Goal: Transaction & Acquisition: Purchase product/service

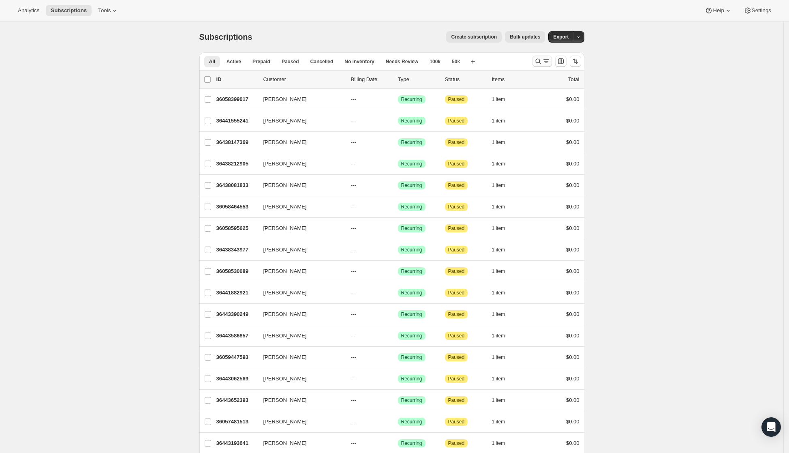
click at [546, 62] on icon "Search and filter results" at bounding box center [547, 61] width 8 height 8
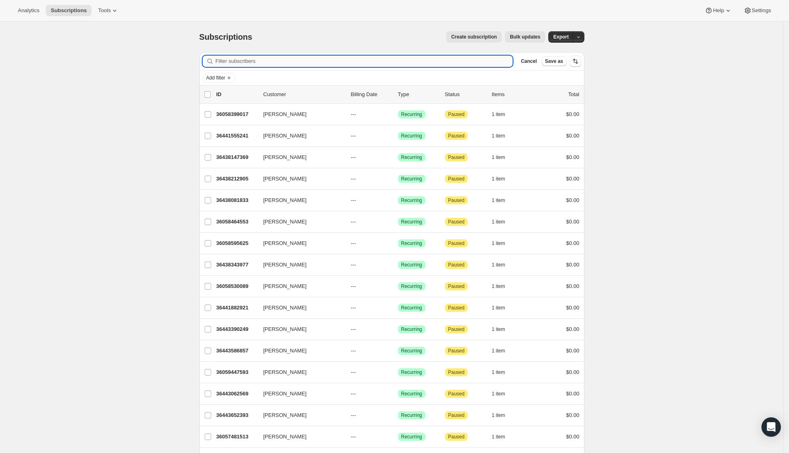
click at [391, 65] on input "Filter subscribers" at bounding box center [365, 61] width 298 height 11
paste input "huang.luwen@gmail.com"
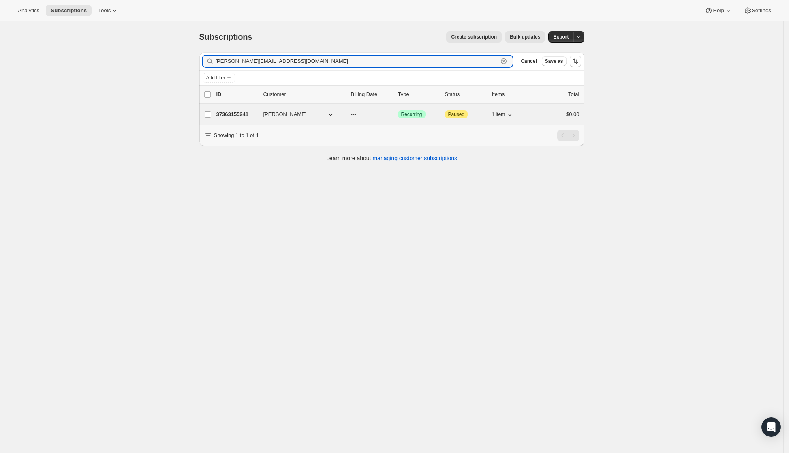
type input "huang.luwen@gmail.com"
click at [238, 116] on p "37363155241" at bounding box center [237, 114] width 41 height 8
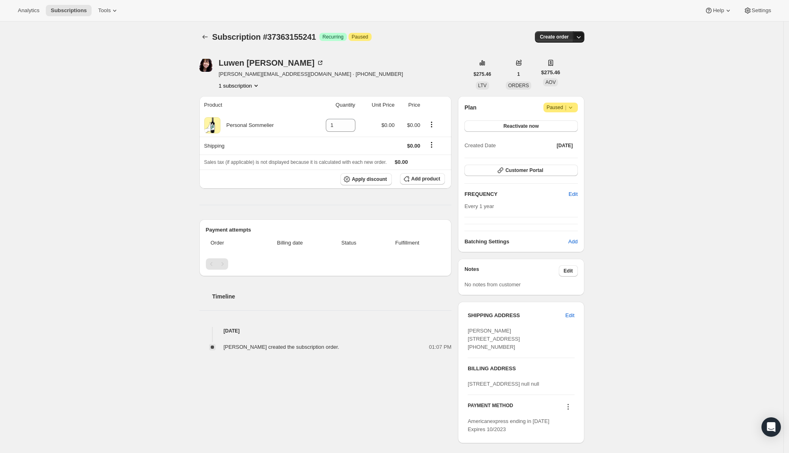
click at [581, 35] on icon "button" at bounding box center [579, 37] width 8 height 8
click at [571, 67] on span "Create custom one-time order" at bounding box center [547, 67] width 70 height 6
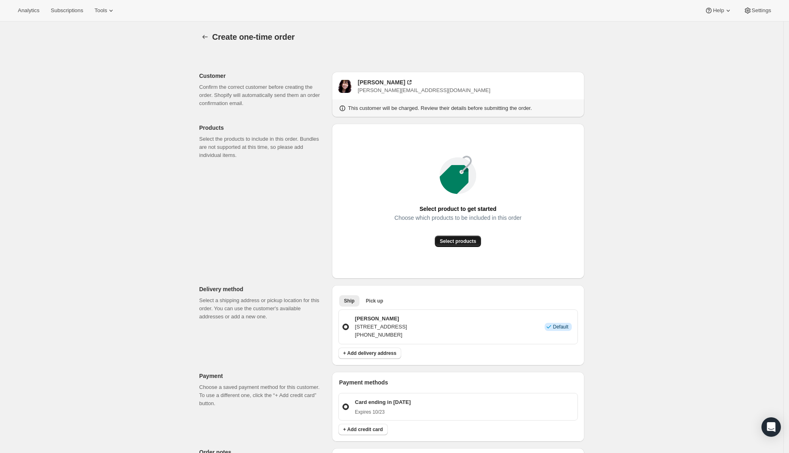
click at [453, 241] on span "Select products" at bounding box center [458, 241] width 36 height 6
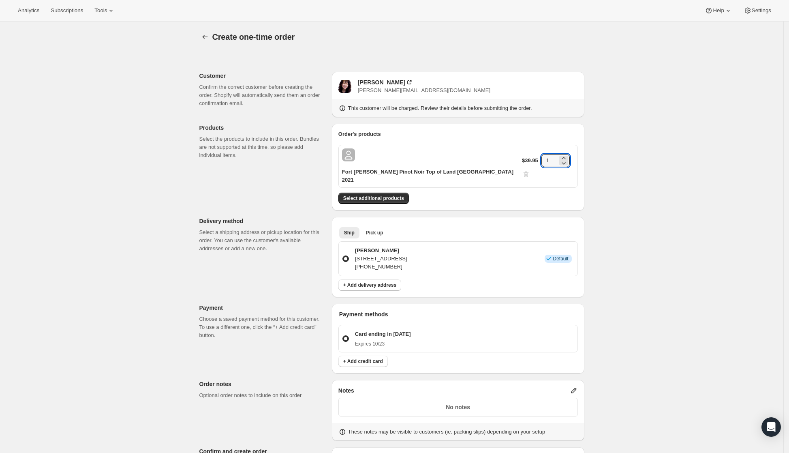
drag, startPoint x: 547, startPoint y: 154, endPoint x: 524, endPoint y: 154, distance: 22.7
click at [524, 154] on div "$39.95 1" at bounding box center [548, 166] width 52 height 24
type input "6"
click at [632, 206] on div "Create one-time order. This page is ready Create one-time order Customer Confir…" at bounding box center [392, 317] width 784 height 593
click at [377, 282] on span "+ Add delivery address" at bounding box center [369, 285] width 53 height 6
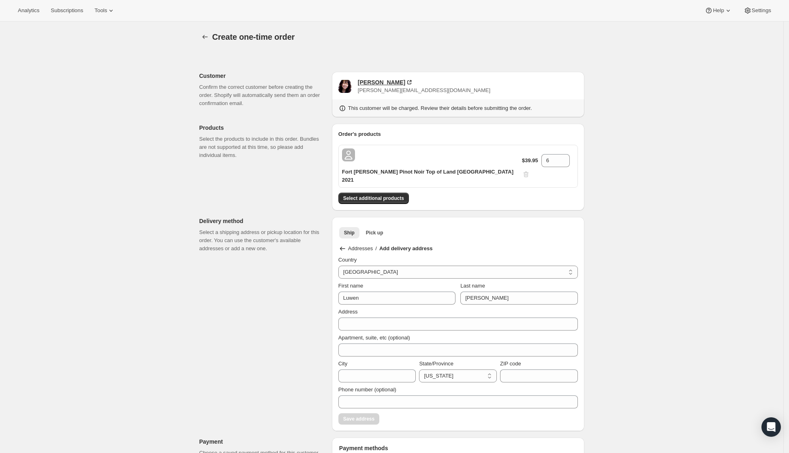
click at [372, 80] on div "Luwen Huang" at bounding box center [381, 82] width 47 height 8
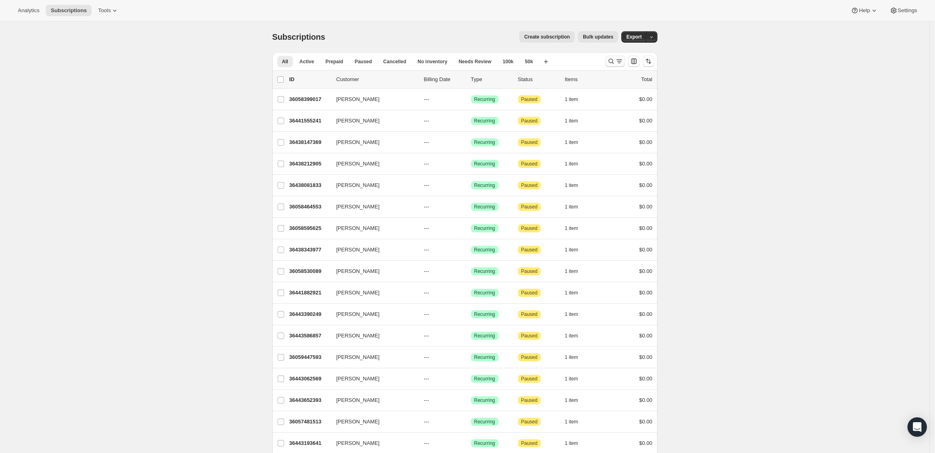
click at [616, 61] on icon "Search and filter results" at bounding box center [611, 61] width 8 height 8
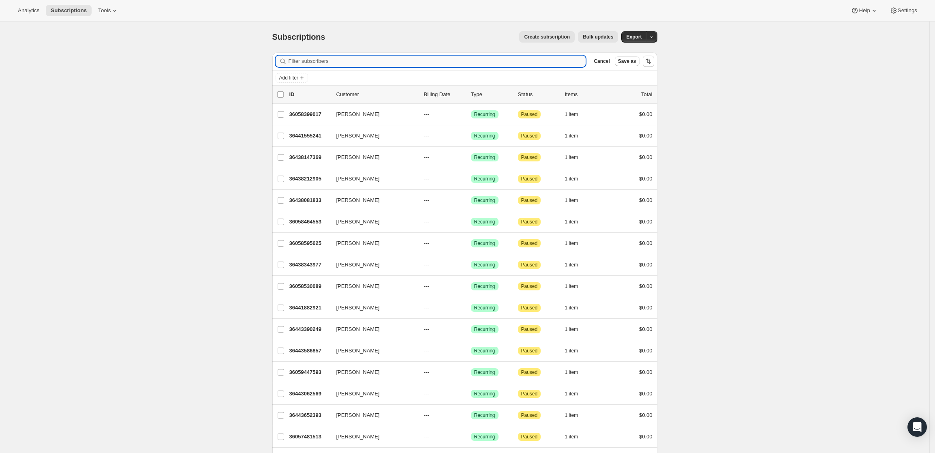
paste input "[PERSON_NAME][EMAIL_ADDRESS][PERSON_NAME][DOMAIN_NAME]"
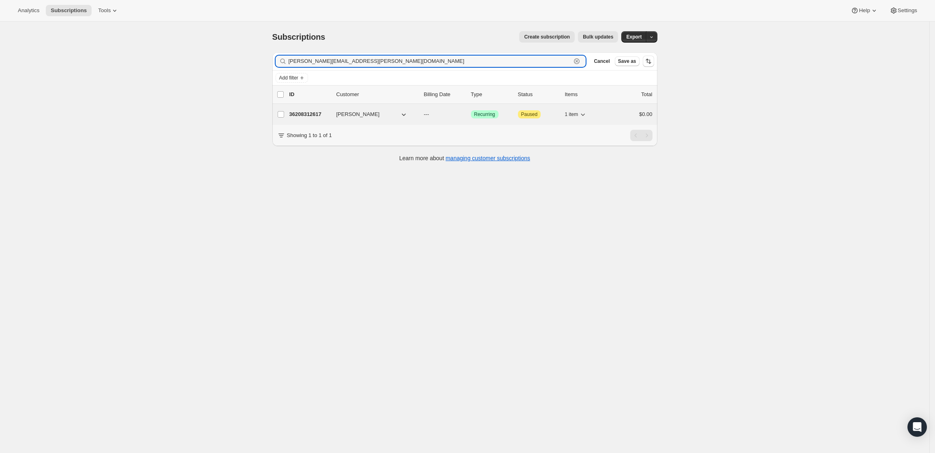
type input "[PERSON_NAME][EMAIL_ADDRESS][PERSON_NAME][DOMAIN_NAME]"
click at [310, 115] on p "36208312617" at bounding box center [310, 114] width 41 height 8
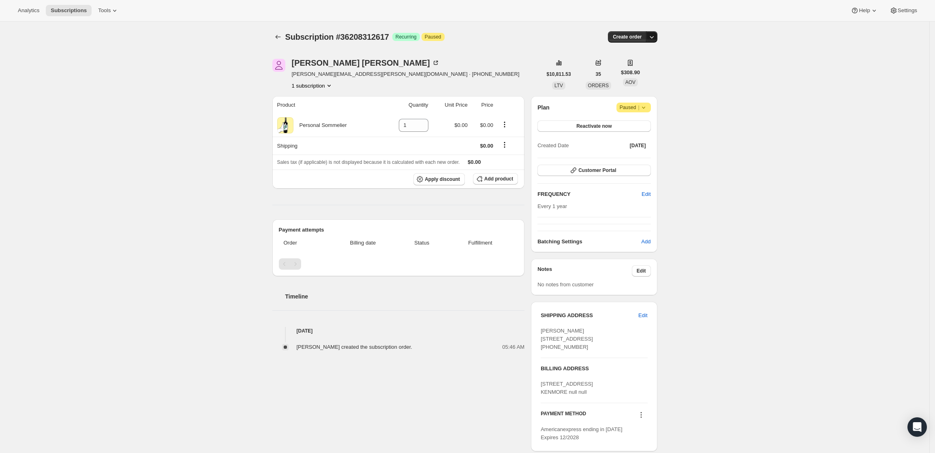
click at [653, 36] on icon "button" at bounding box center [652, 37] width 4 height 2
click at [637, 67] on span "Create custom one-time order" at bounding box center [620, 67] width 70 height 6
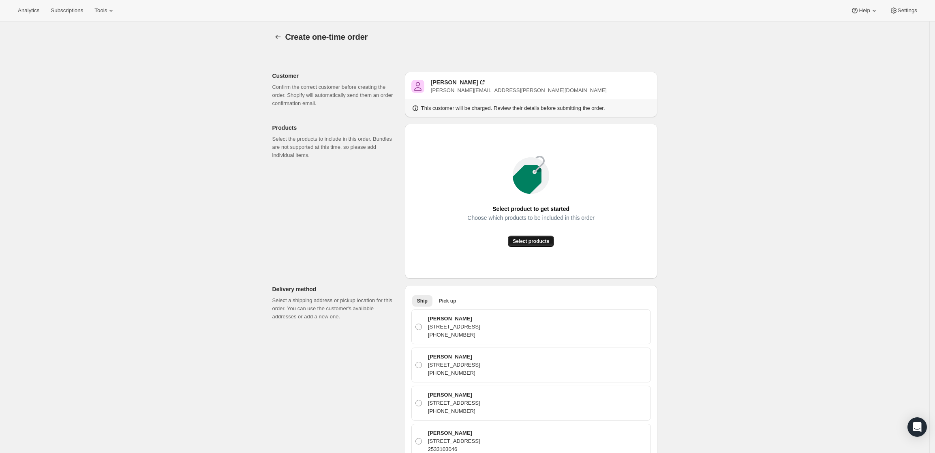
click at [523, 237] on button "Select products" at bounding box center [531, 241] width 46 height 11
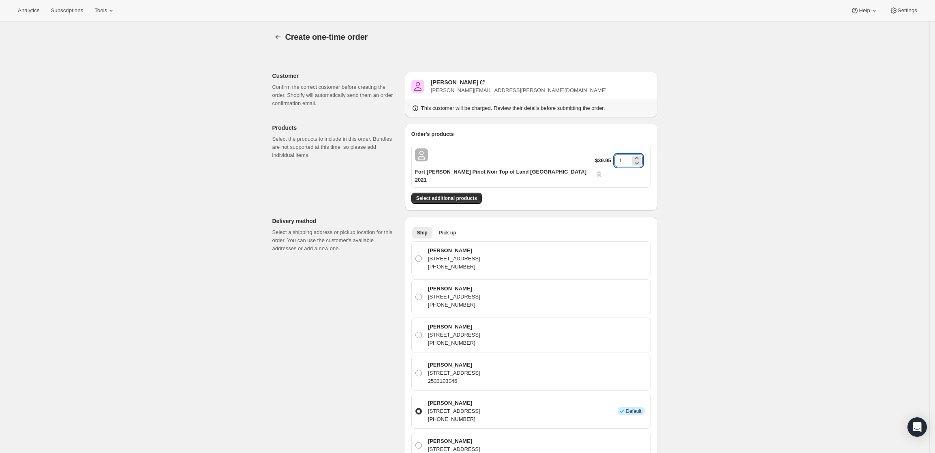
drag, startPoint x: 622, startPoint y: 158, endPoint x: 611, endPoint y: 158, distance: 10.9
click at [615, 158] on input "1" at bounding box center [623, 160] width 16 height 13
type input "3"
click at [699, 237] on div "Create one-time order. This page is ready Create one-time order Customer Confir…" at bounding box center [465, 408] width 930 height 775
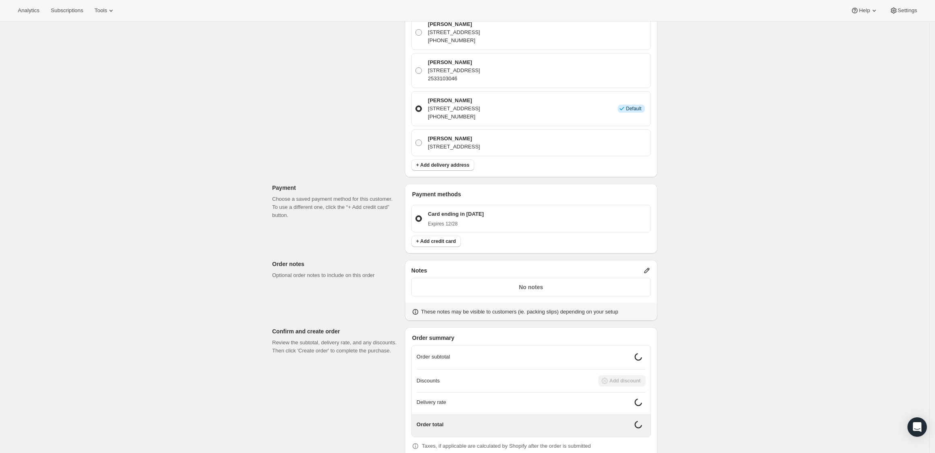
scroll to position [304, 0]
click at [647, 265] on icon at bounding box center [647, 269] width 8 height 8
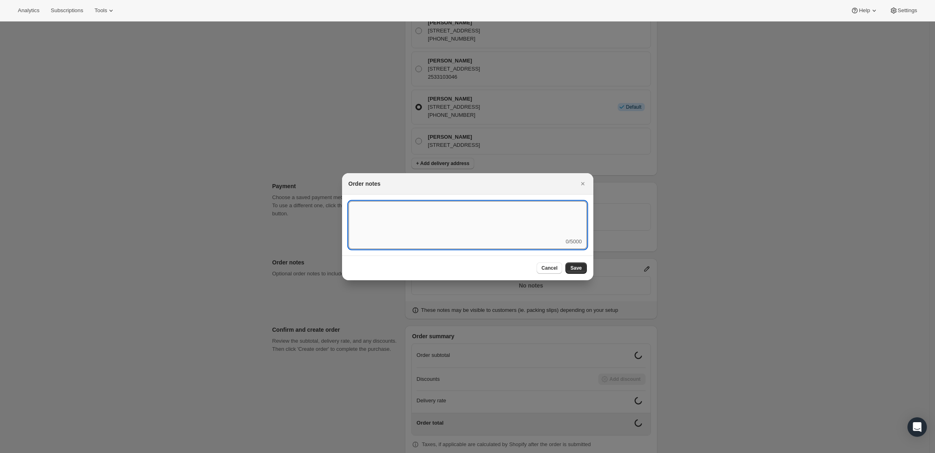
click at [519, 219] on textarea ":rd5:" at bounding box center [468, 219] width 238 height 36
type textarea "Weather HOLD"
click at [579, 268] on span "Save" at bounding box center [576, 268] width 11 height 6
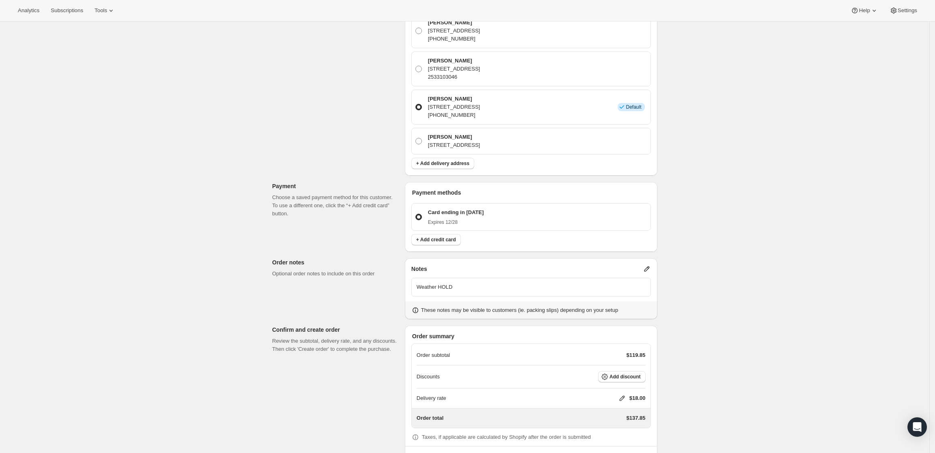
click at [619, 394] on div "Delivery rate $18.00" at bounding box center [531, 398] width 229 height 8
click at [623, 394] on icon at bounding box center [622, 398] width 8 height 8
click at [639, 359] on input "0" at bounding box center [626, 357] width 73 height 13
type input "0"
click at [622, 379] on span "Save" at bounding box center [620, 376] width 11 height 6
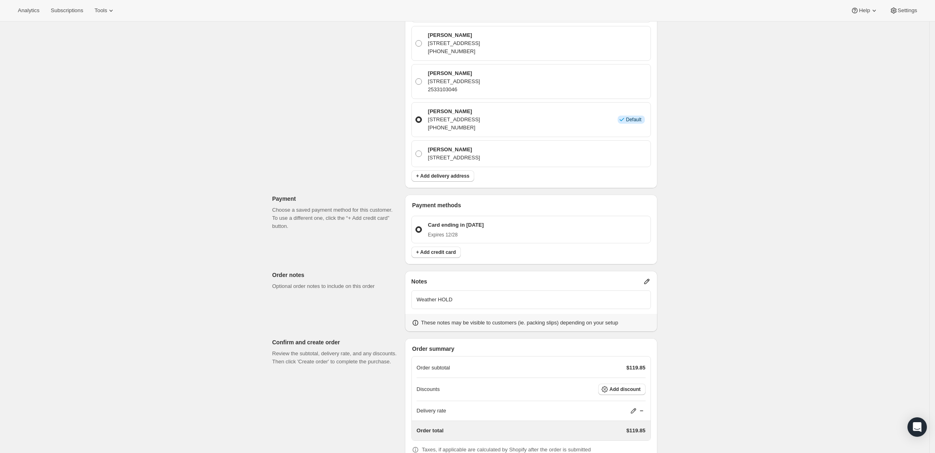
scroll to position [328, 0]
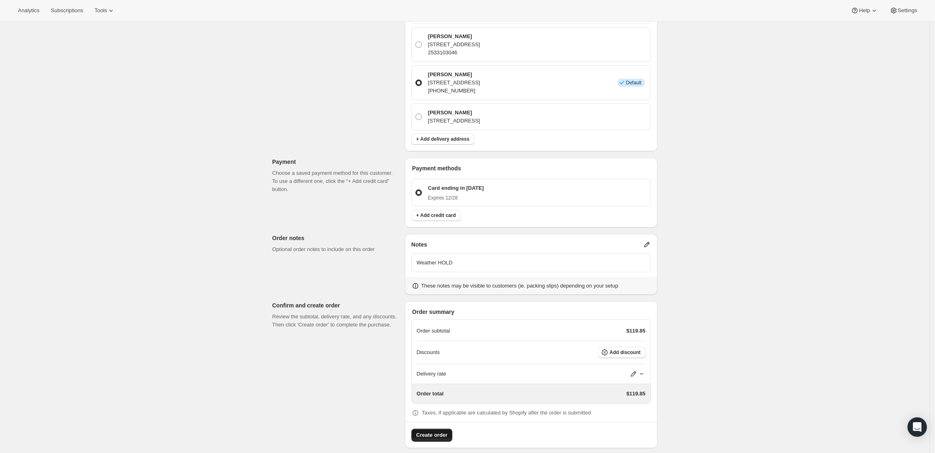
click at [434, 431] on span "Create order" at bounding box center [431, 435] width 31 height 8
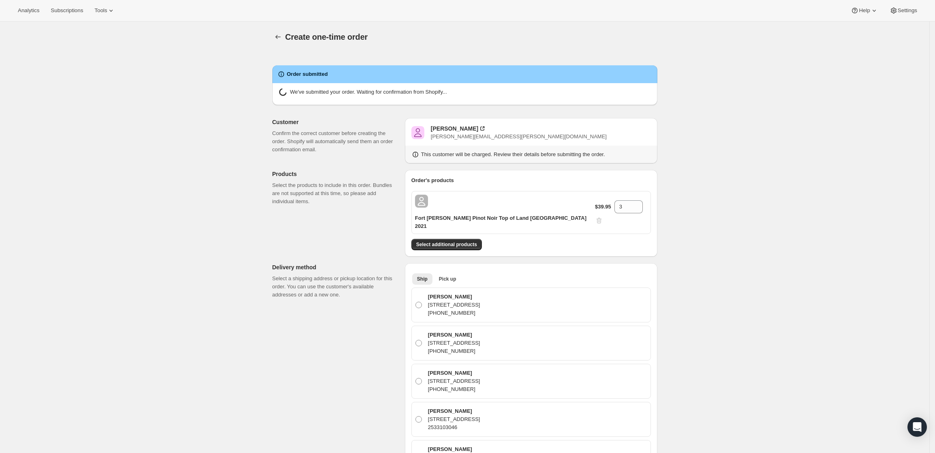
radio input "true"
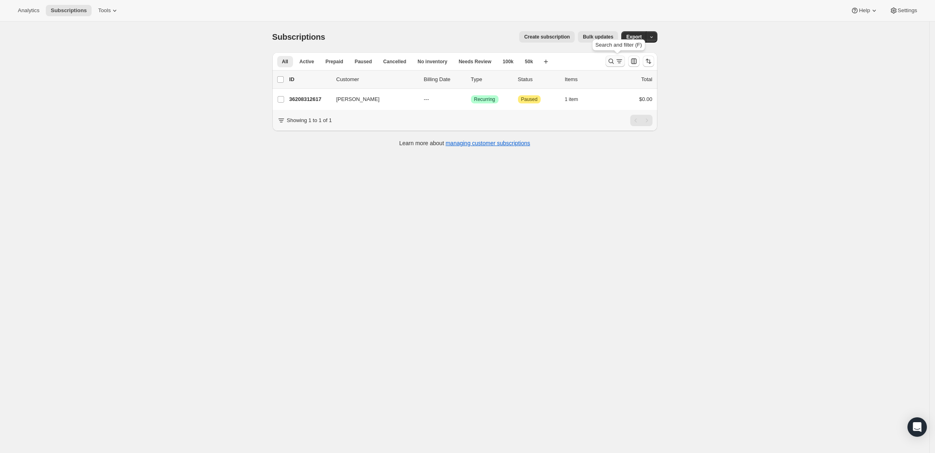
click at [618, 60] on icon "Search and filter results" at bounding box center [620, 61] width 8 height 8
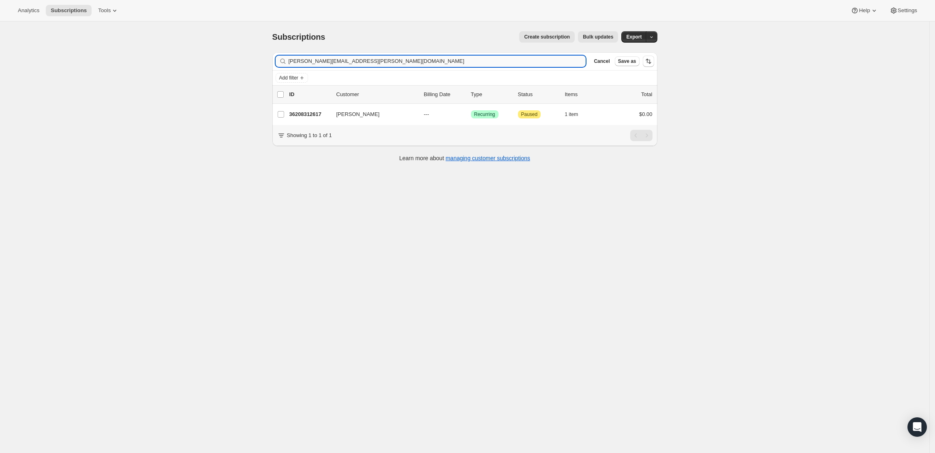
click at [472, 62] on input "[PERSON_NAME][EMAIL_ADDRESS][PERSON_NAME][DOMAIN_NAME]" at bounding box center [438, 61] width 298 height 11
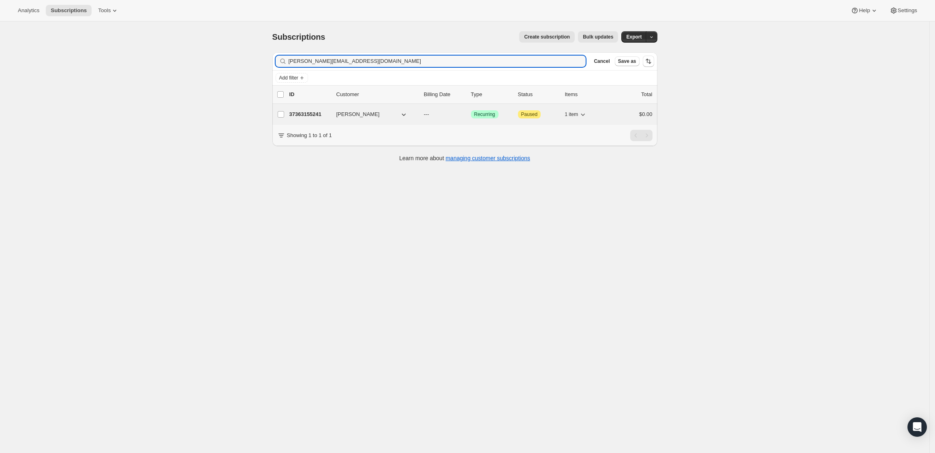
type input "huang.luwen@gmail.com"
click at [320, 110] on p "37363155241" at bounding box center [310, 114] width 41 height 8
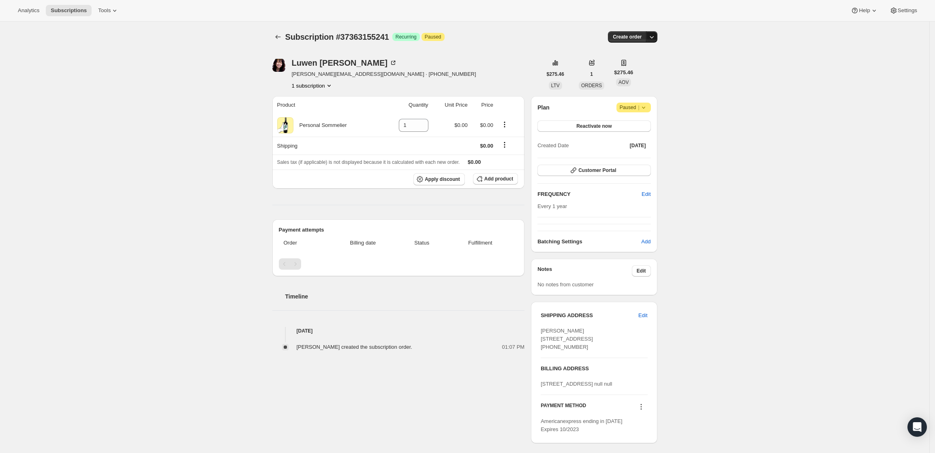
click at [656, 34] on icon "button" at bounding box center [652, 37] width 8 height 8
click at [643, 66] on span "Create custom one-time order" at bounding box center [620, 67] width 70 height 6
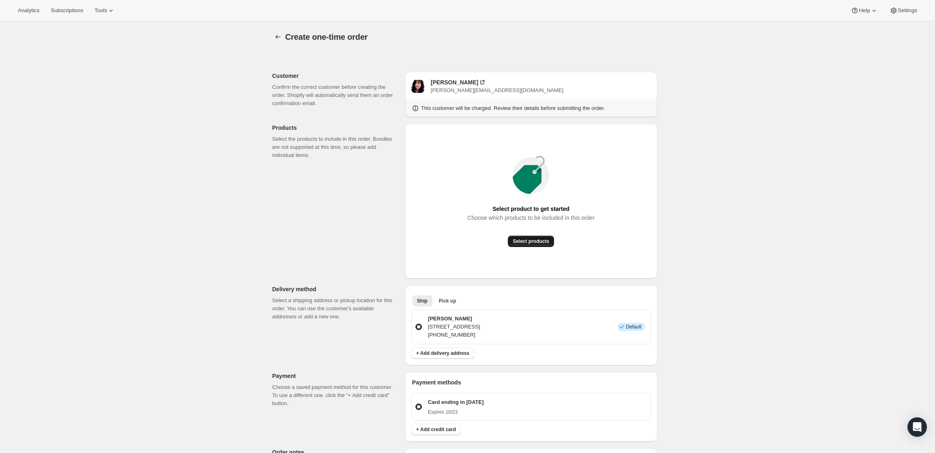
click at [523, 242] on span "Select products" at bounding box center [531, 241] width 36 height 6
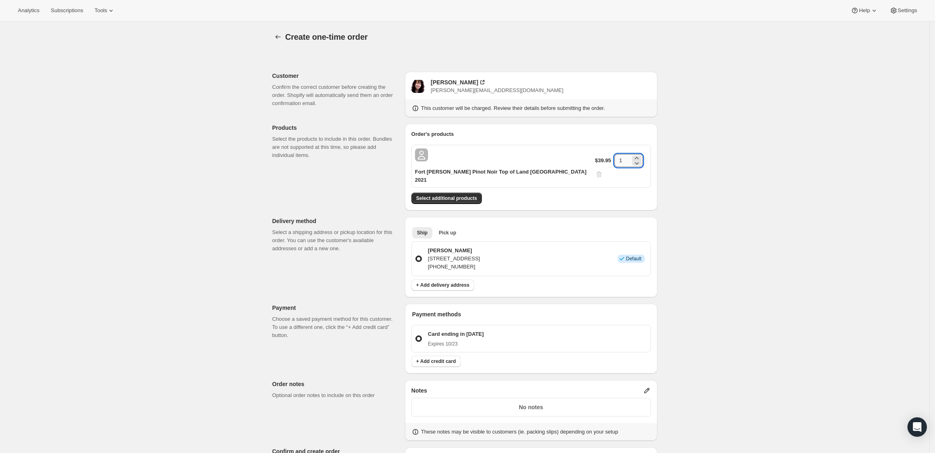
drag, startPoint x: 618, startPoint y: 157, endPoint x: 612, endPoint y: 157, distance: 6.1
click at [615, 157] on input "1" at bounding box center [623, 160] width 16 height 13
type input "6"
click at [696, 178] on div "Create one-time order. This page is ready Create one-time order Customer Confir…" at bounding box center [465, 317] width 930 height 593
click at [464, 282] on span "+ Add delivery address" at bounding box center [442, 285] width 53 height 6
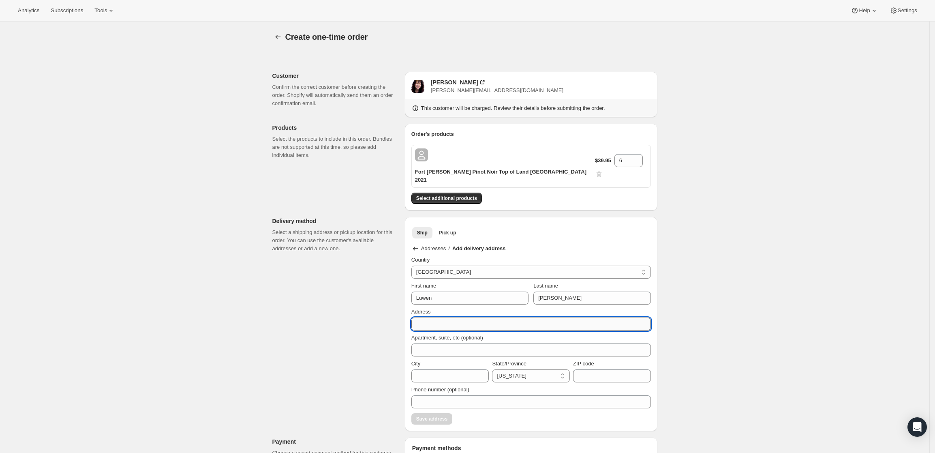
click at [534, 318] on input "Address" at bounding box center [532, 323] width 240 height 13
paste input "24006 Haynie Flat Rd, Spicewood, TX 78669"
type input "24006 Haynie Flat Rd, Spicewood, TX 78669"
click at [451, 369] on input "City" at bounding box center [451, 375] width 78 height 13
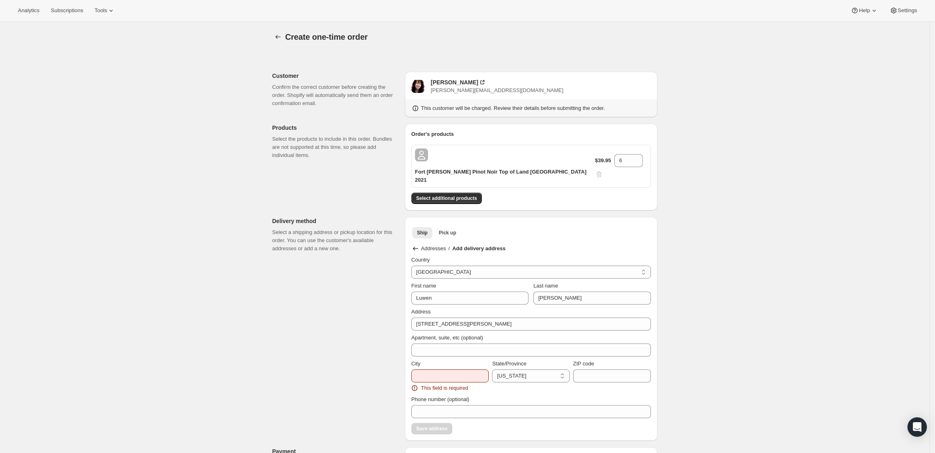
click at [779, 307] on div "Create one-time order. This page is ready Create one-time order Customer Confir…" at bounding box center [465, 385] width 930 height 729
click at [344, 369] on div "Customer Confirm the correct customer before creating the order. Shopify will a…" at bounding box center [462, 394] width 392 height 685
click at [443, 373] on input "City" at bounding box center [451, 375] width 78 height 13
type input "s"
type input "Spicewood"
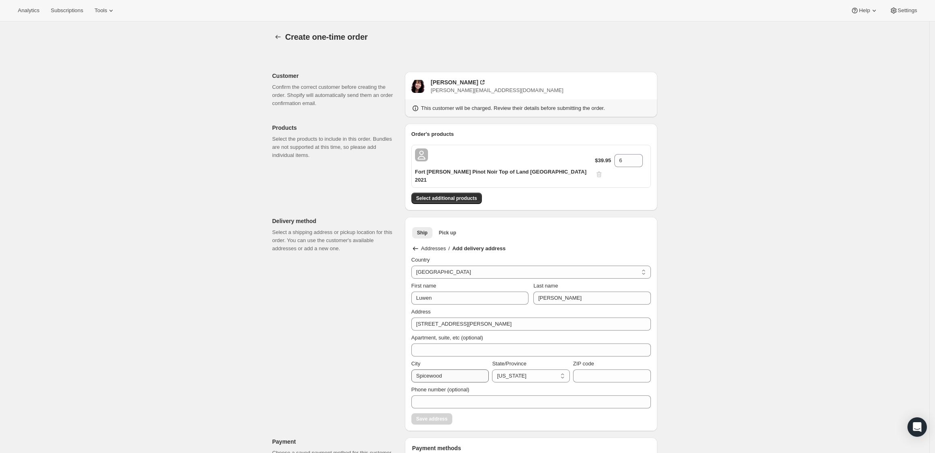
select select "TX"
click at [600, 370] on input "ZIP code" at bounding box center [612, 375] width 78 height 13
type input "78669"
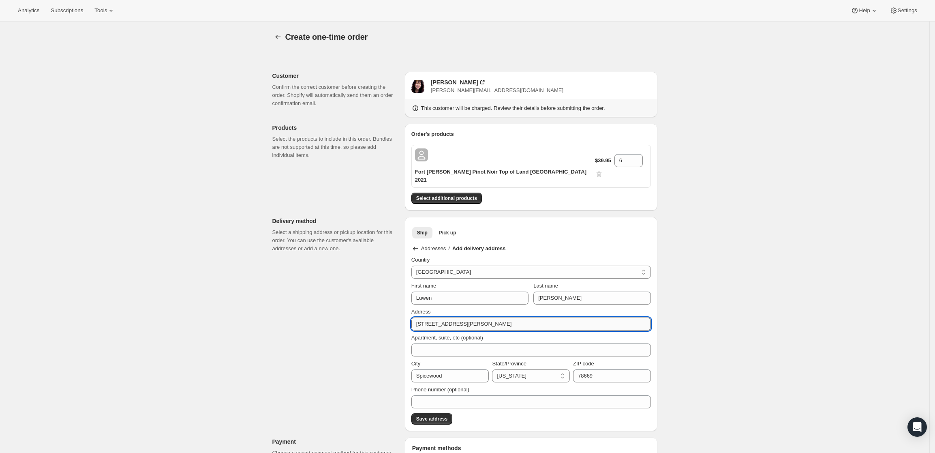
click at [532, 317] on input "24006 Haynie Flat Rd, Spicewood, TX 78669" at bounding box center [532, 323] width 240 height 13
type input "24006 Haynie Flat Rd,"
click at [456, 81] on div "Luwen Huang" at bounding box center [454, 82] width 47 height 8
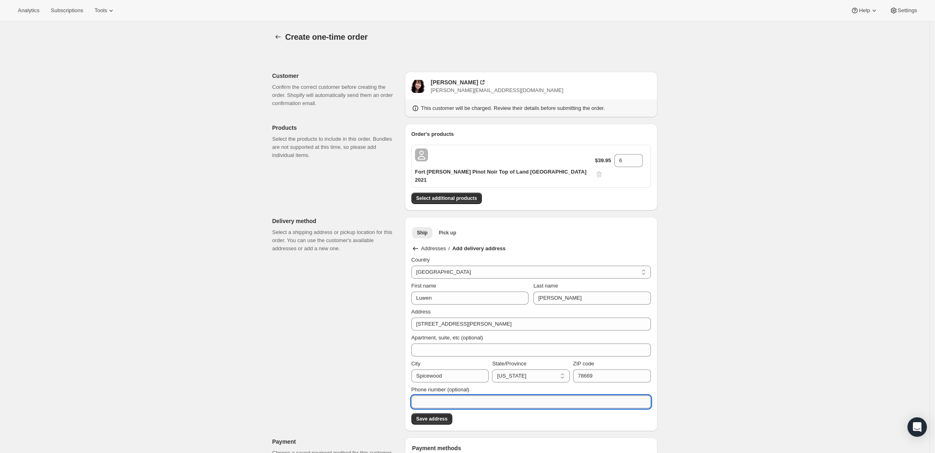
click at [476, 395] on input "Phone number (optional)" at bounding box center [532, 401] width 240 height 13
paste input "505-501-0092"
type input "505-501-0092"
click at [809, 359] on div "Create one-time order. This page is ready Create one-time order Customer Confir…" at bounding box center [465, 380] width 930 height 719
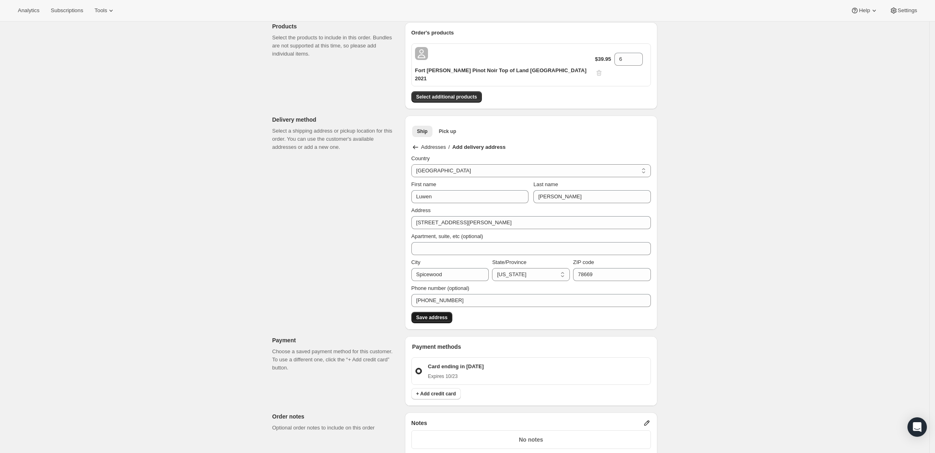
click at [430, 314] on span "Save address" at bounding box center [431, 317] width 31 height 6
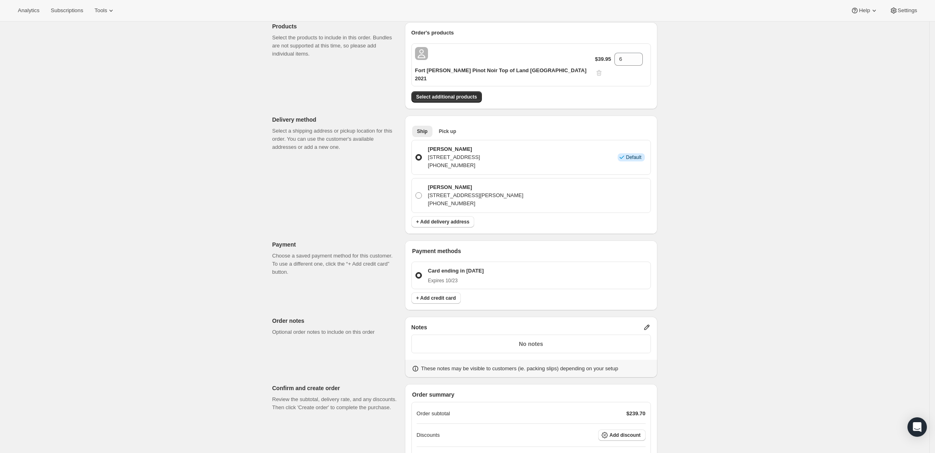
click at [417, 185] on div "Luwen Huang 24006 Haynie Flat Rd,, Spicewood, TX, 78669, United States 505-501-…" at bounding box center [532, 195] width 240 height 35
click at [422, 192] on span at bounding box center [419, 195] width 6 height 6
click at [416, 192] on input "Luwen Huang 24006 Haynie Flat Rd,, Spicewood, TX, 78669, United States 505-501-…" at bounding box center [416, 192] width 0 height 0
radio input "true"
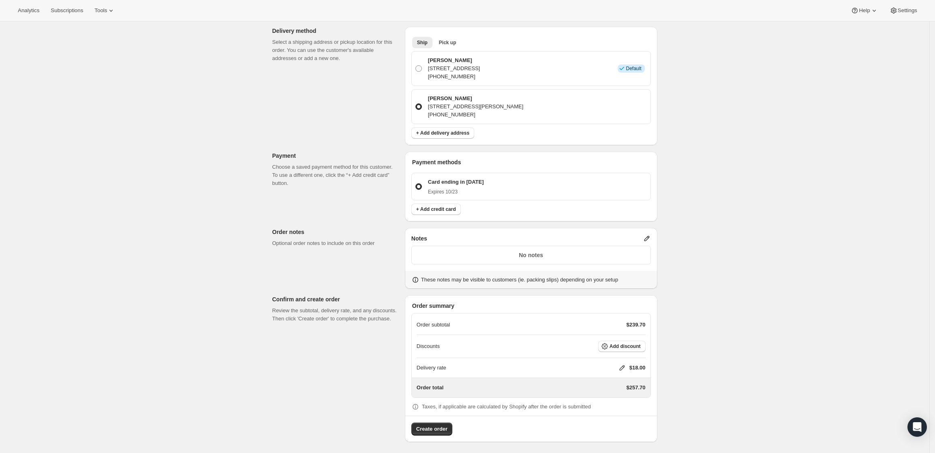
scroll to position [184, 0]
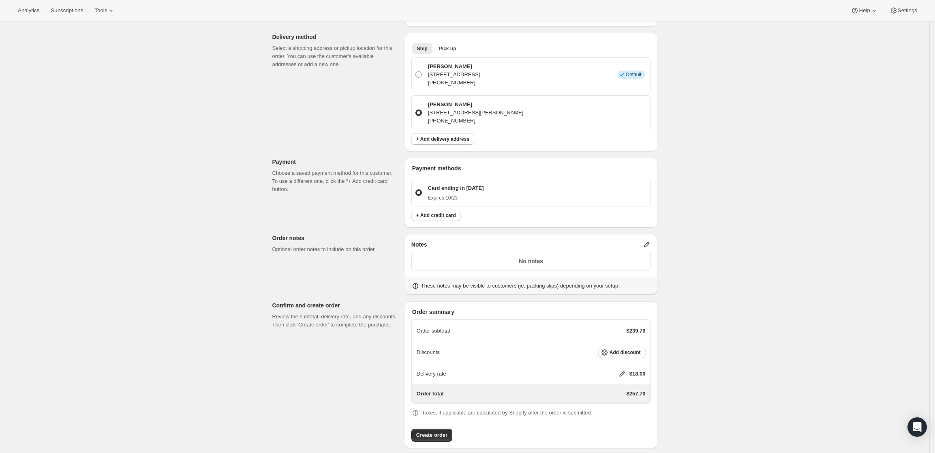
click at [622, 370] on icon at bounding box center [622, 374] width 8 height 8
click at [597, 393] on input "0" at bounding box center [626, 396] width 73 height 13
type input "0"
click at [672, 364] on div "Create one-time order. This page is ready Create one-time order Customer Confir…" at bounding box center [465, 149] width 930 height 624
click at [590, 252] on div "No notes" at bounding box center [532, 261] width 240 height 19
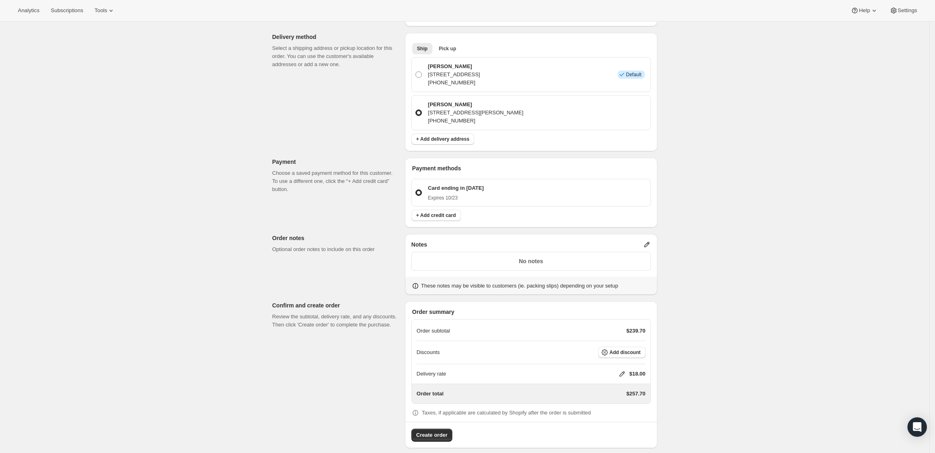
click at [649, 240] on icon at bounding box center [647, 244] width 8 height 8
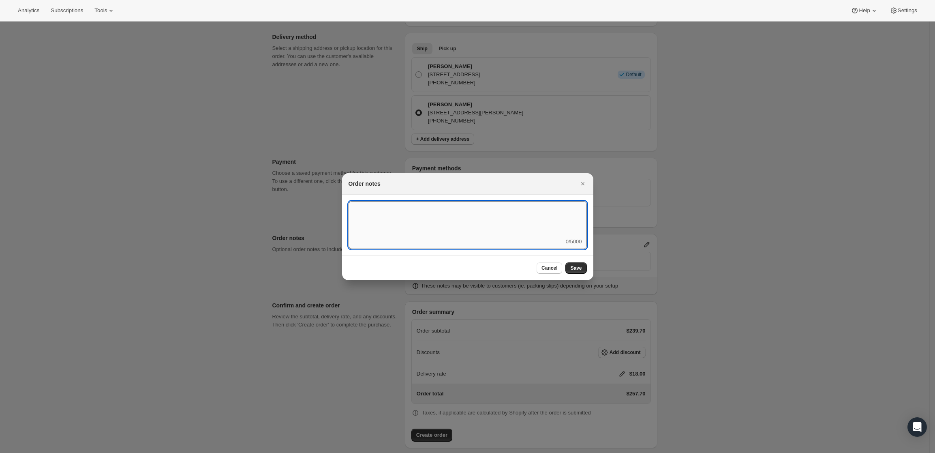
click at [463, 234] on textarea ":r3v:" at bounding box center [468, 219] width 238 height 36
type textarea "Weather HOLD"
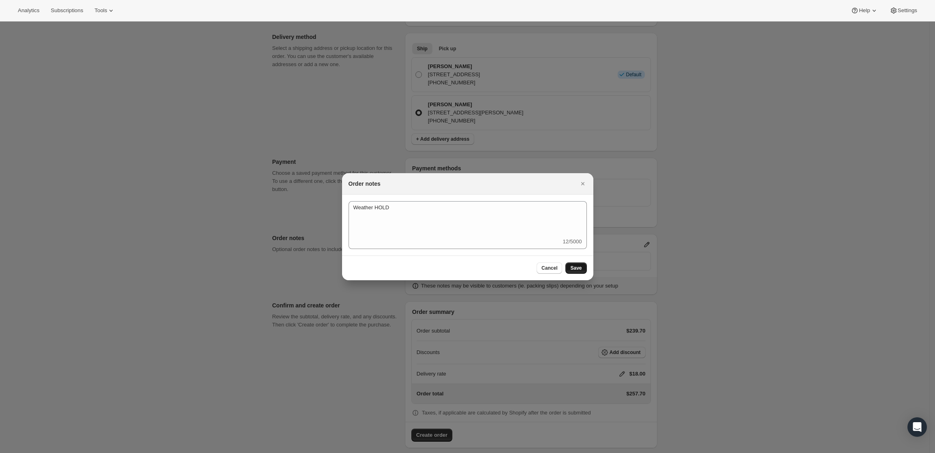
click at [569, 263] on button "Save" at bounding box center [576, 267] width 21 height 11
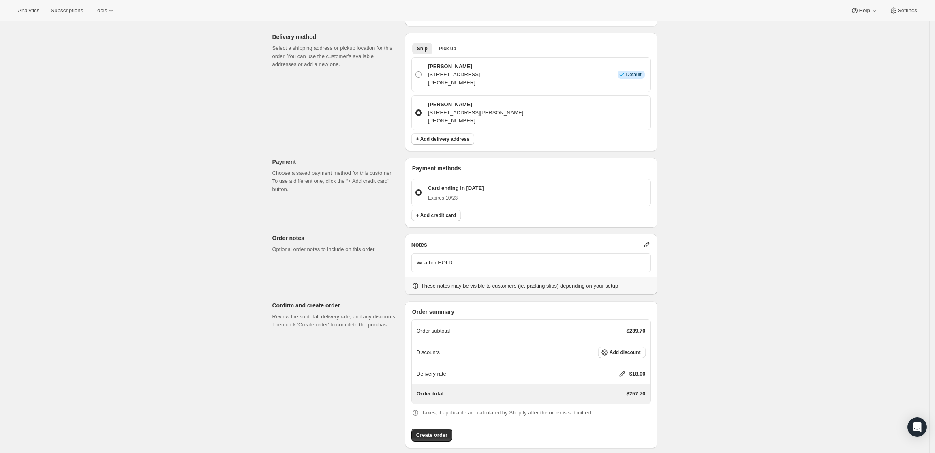
click at [625, 370] on icon at bounding box center [622, 374] width 8 height 8
click at [615, 392] on input "0" at bounding box center [626, 396] width 73 height 13
type input "0"
click at [619, 413] on span "Save" at bounding box center [620, 415] width 11 height 6
click at [420, 429] on button "Create order" at bounding box center [432, 435] width 41 height 13
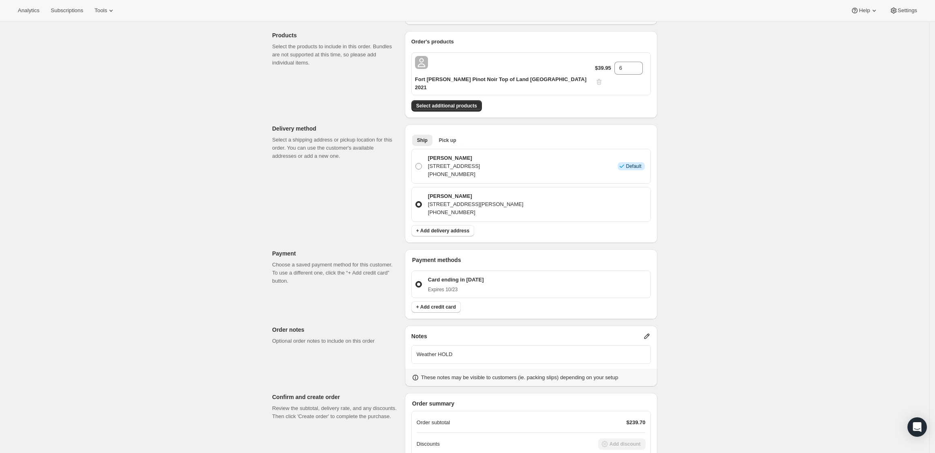
scroll to position [32, 0]
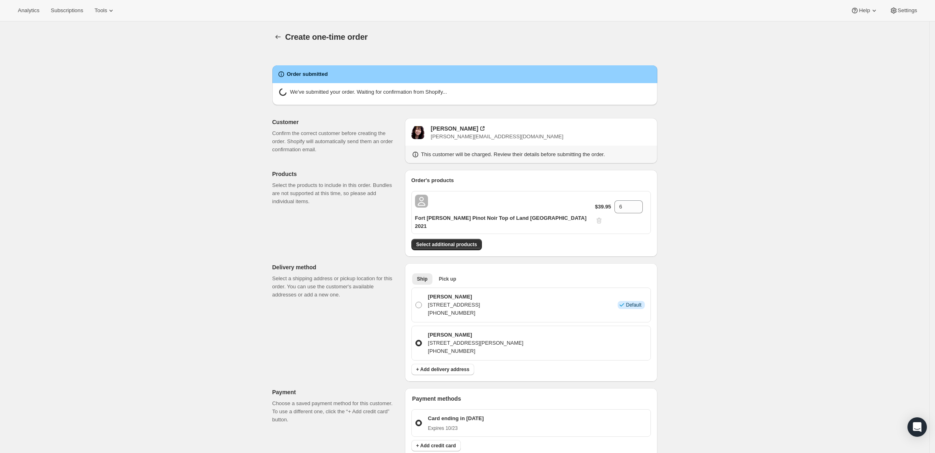
radio input "true"
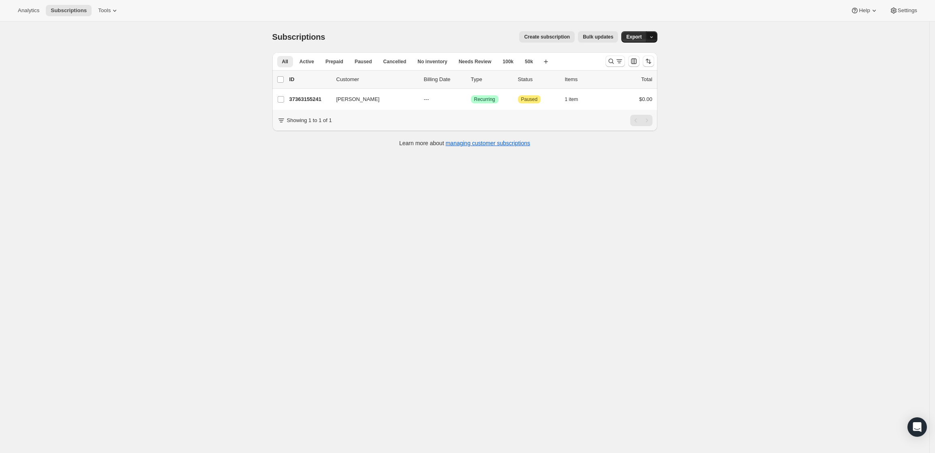
click at [654, 34] on icon "button" at bounding box center [651, 36] width 5 height 5
click at [437, 26] on div "Subscriptions. This page is ready Subscriptions Create subscription Bulk update…" at bounding box center [464, 36] width 385 height 31
click at [611, 62] on icon "Search and filter results" at bounding box center [611, 61] width 8 height 8
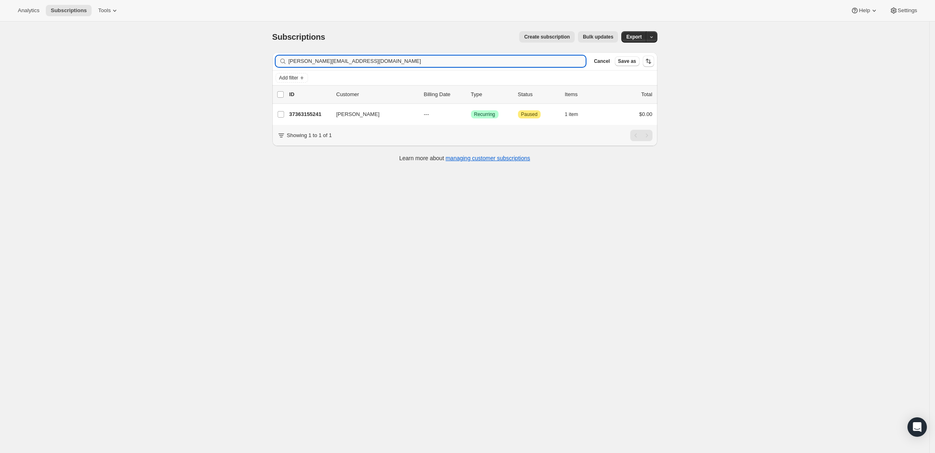
click at [477, 61] on input "huang.luwen@gmail.com" at bounding box center [438, 61] width 298 height 11
type input "ted.neiman47@gmail.com"
click at [317, 112] on p "36465312041" at bounding box center [310, 114] width 41 height 8
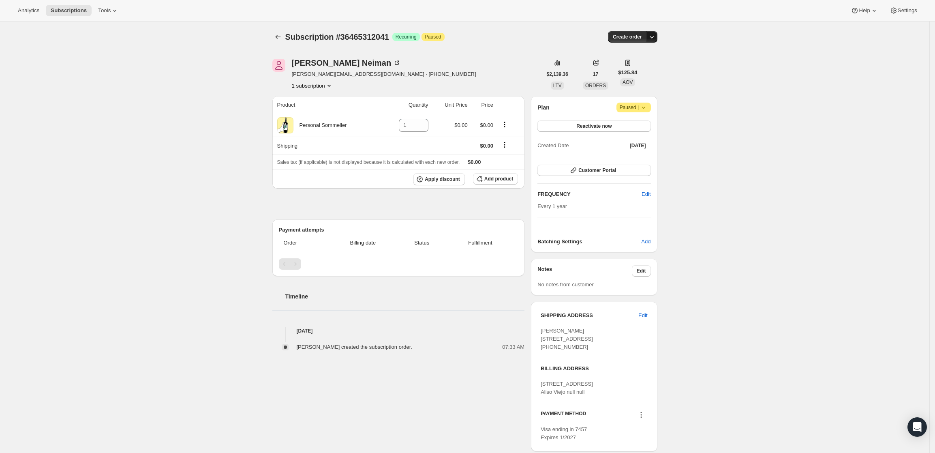
click at [656, 39] on icon "button" at bounding box center [652, 37] width 8 height 8
click at [636, 68] on span "Create custom one-time order" at bounding box center [620, 67] width 70 height 6
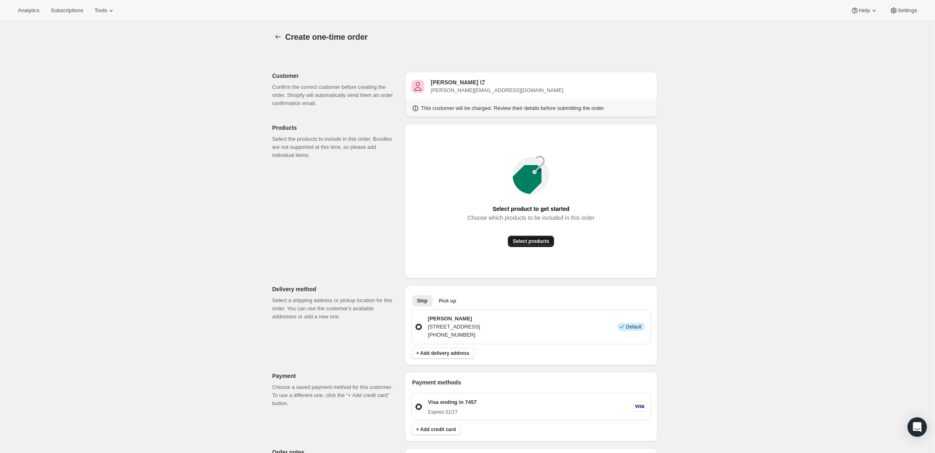
click at [547, 240] on span "Select products" at bounding box center [531, 241] width 36 height 6
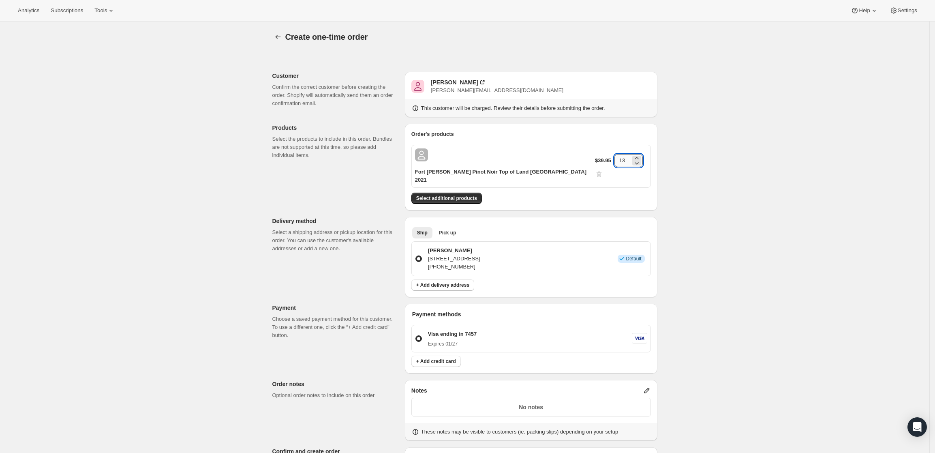
click at [617, 157] on input "13" at bounding box center [623, 160] width 16 height 13
drag, startPoint x: 623, startPoint y: 159, endPoint x: 588, endPoint y: 160, distance: 35.3
click at [588, 160] on div "Fort Ross Vineyard Pinot Noir Top of Land Sonoma Coast 2021 $39.95 13" at bounding box center [532, 166] width 240 height 43
click at [712, 159] on div "Create one-time order. This page is ready Create one-time order Customer Confir…" at bounding box center [465, 317] width 930 height 593
drag, startPoint x: 621, startPoint y: 157, endPoint x: 567, endPoint y: 157, distance: 53.9
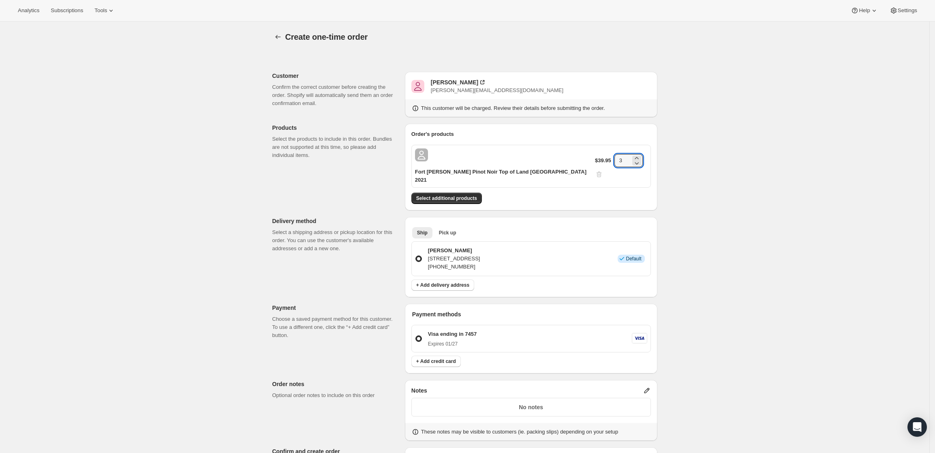
click at [567, 157] on div "Fort Ross Vineyard Pinot Noir Top of Land Sonoma Coast 2021 $39.95 3" at bounding box center [532, 166] width 240 height 43
type input "2"
click at [701, 174] on div "Create one-time order. This page is ready Create one-time order Customer Confir…" at bounding box center [465, 317] width 930 height 593
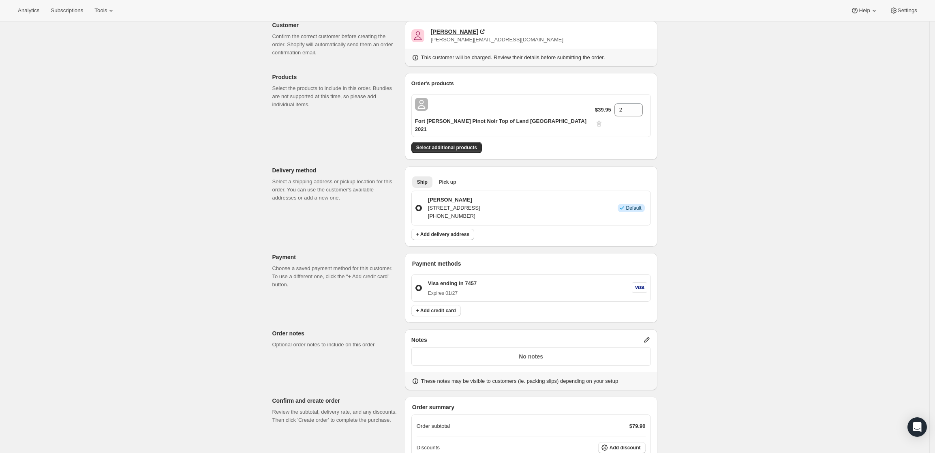
click at [466, 29] on div "Edward Neiman" at bounding box center [454, 32] width 47 height 8
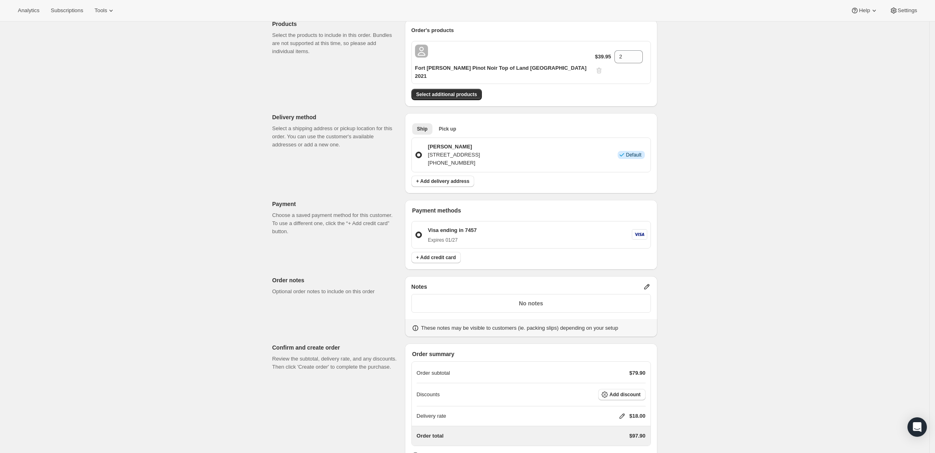
scroll to position [146, 0]
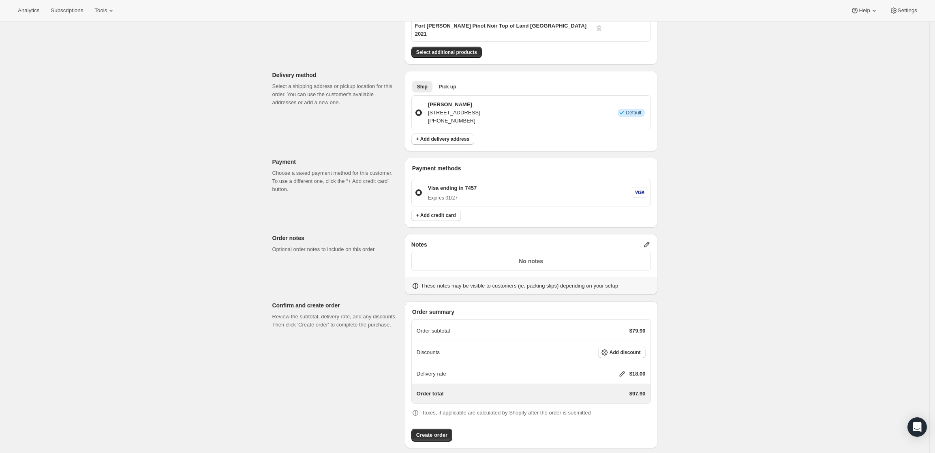
click at [654, 234] on div "Notes No notes These notes may be visible to customers (ie. packing slips) depe…" at bounding box center [531, 264] width 253 height 61
click at [651, 240] on icon at bounding box center [647, 244] width 8 height 8
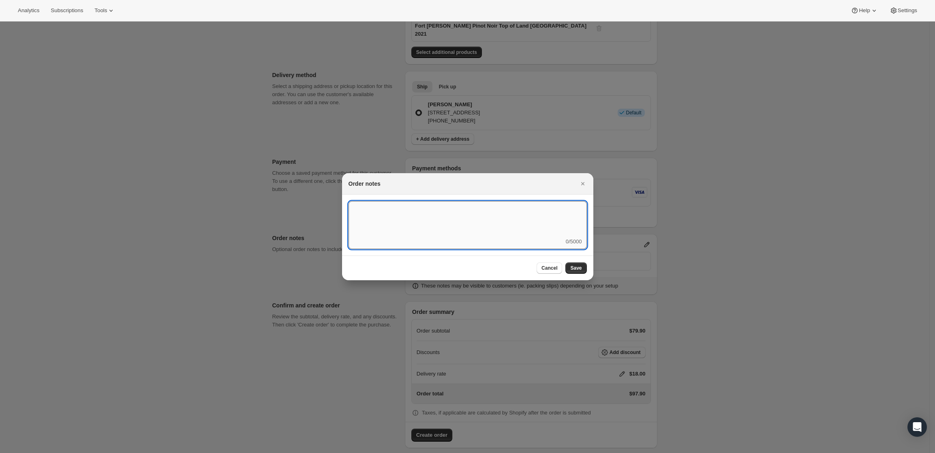
click at [547, 219] on textarea ":r3v:" at bounding box center [468, 219] width 238 height 36
type textarea "FedEx Ground"
click at [588, 268] on div "Cancel Save" at bounding box center [467, 267] width 251 height 25
click at [582, 268] on span "Save" at bounding box center [576, 268] width 11 height 6
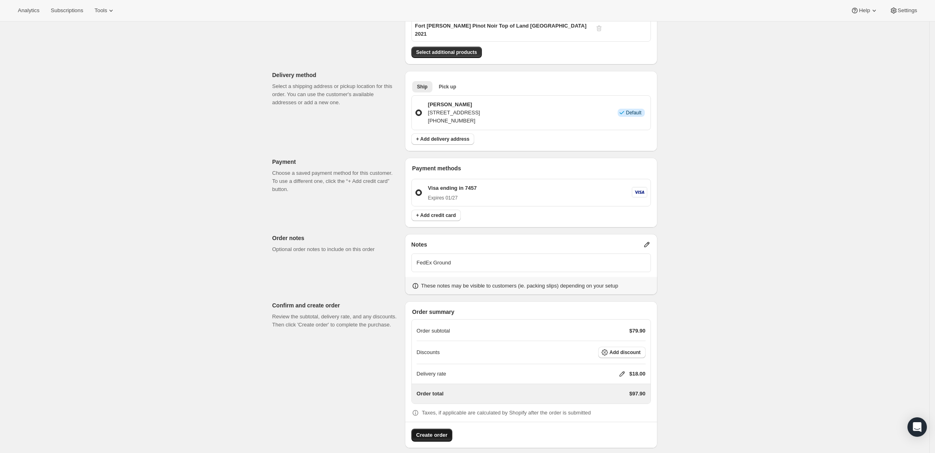
click at [439, 431] on span "Create order" at bounding box center [431, 435] width 31 height 8
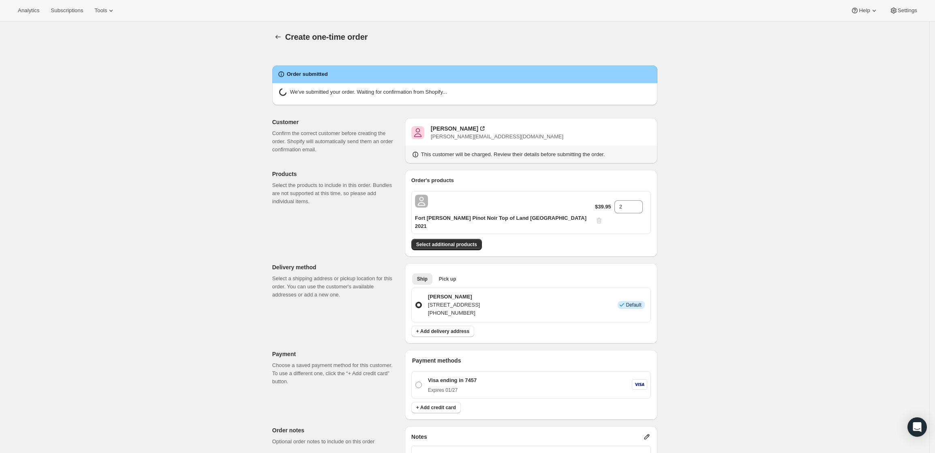
radio input "true"
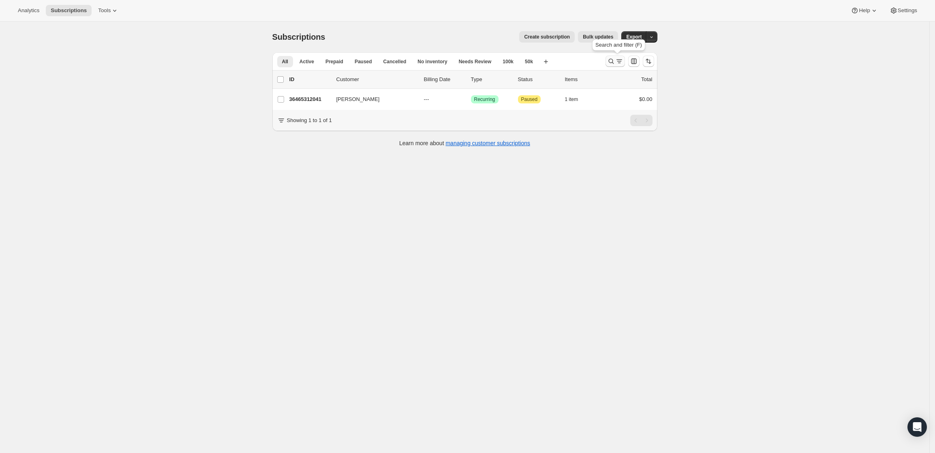
click at [620, 62] on icon "Search and filter results" at bounding box center [620, 61] width 8 height 8
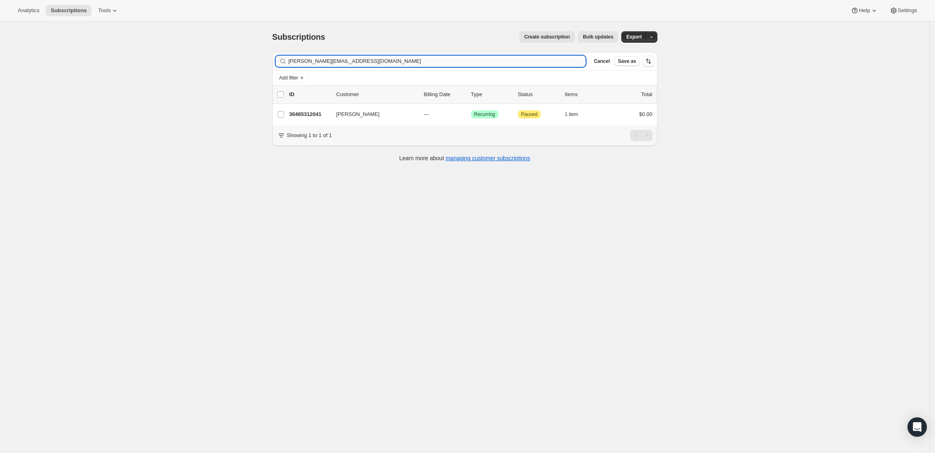
click at [555, 62] on input "[PERSON_NAME][EMAIL_ADDRESS][DOMAIN_NAME]" at bounding box center [438, 61] width 298 height 11
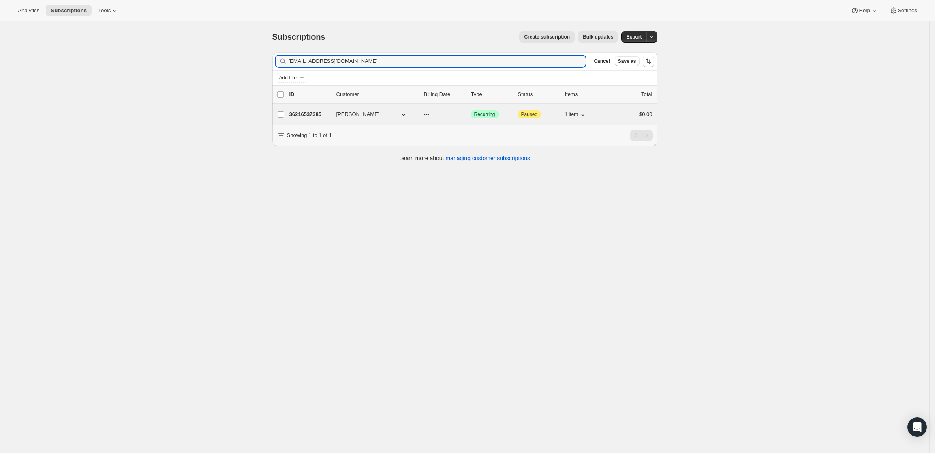
type input "[EMAIL_ADDRESS][DOMAIN_NAME]"
click at [316, 113] on p "36216537385" at bounding box center [310, 114] width 41 height 8
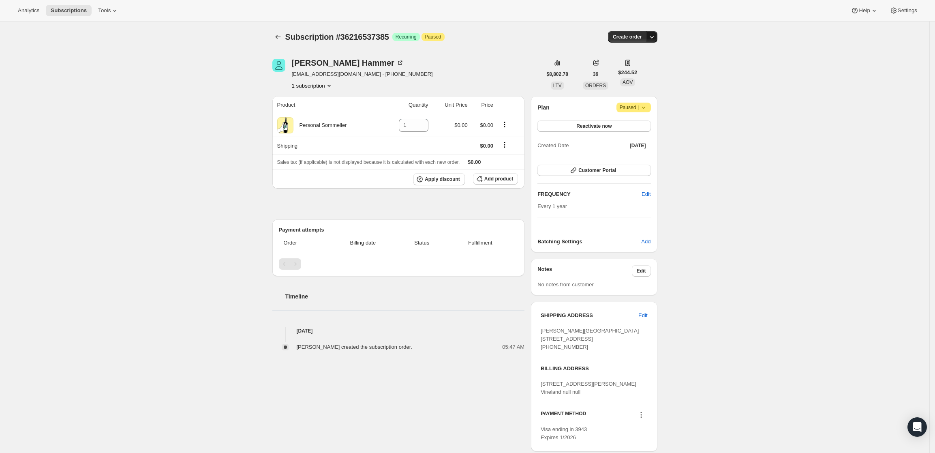
click at [653, 37] on icon "button" at bounding box center [652, 37] width 4 height 2
click at [641, 66] on span "Create custom one-time order" at bounding box center [620, 67] width 70 height 6
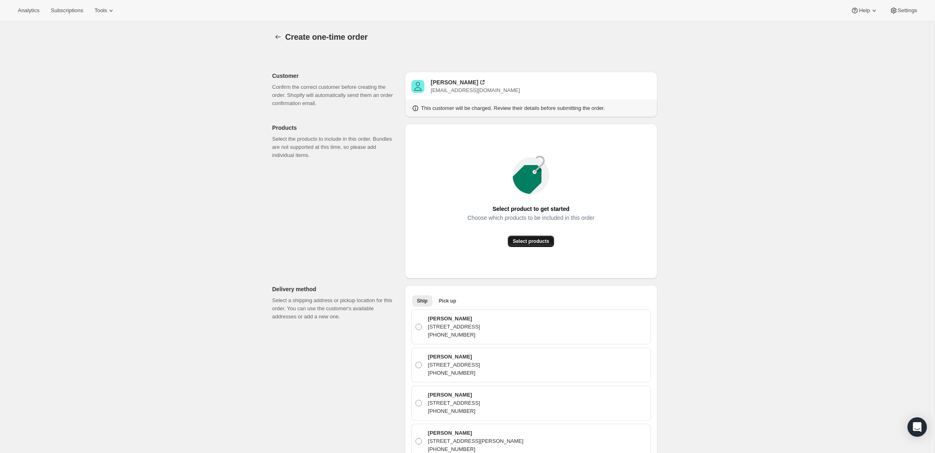
click at [540, 241] on span "Select products" at bounding box center [531, 241] width 36 height 6
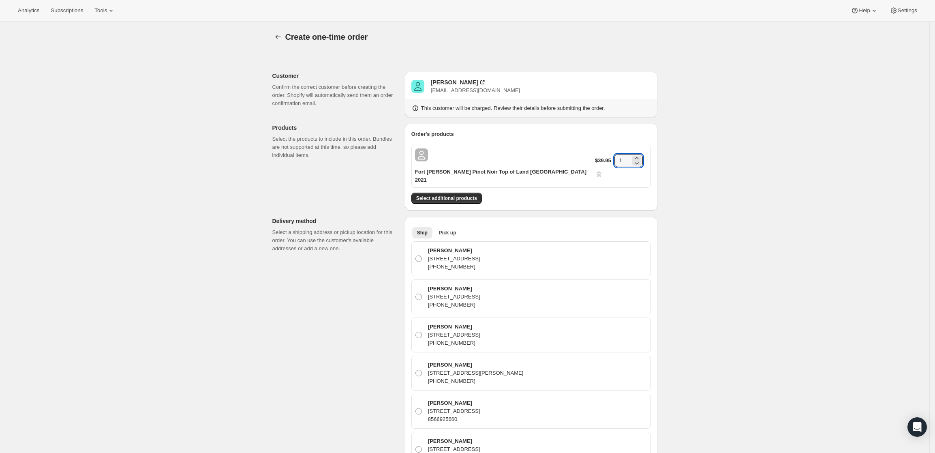
drag, startPoint x: 619, startPoint y: 156, endPoint x: 603, endPoint y: 157, distance: 15.5
click at [603, 157] on div "$39.95 1" at bounding box center [621, 166] width 52 height 24
type input "4"
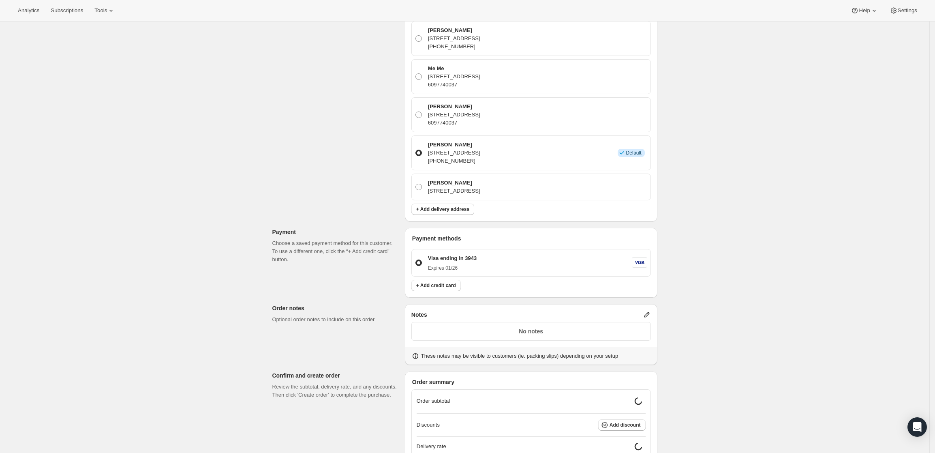
scroll to position [487, 0]
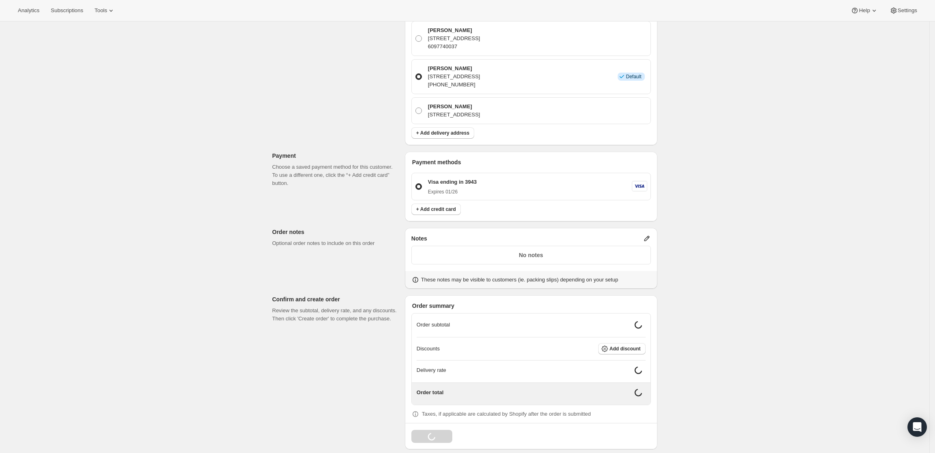
click at [648, 234] on icon at bounding box center [647, 238] width 8 height 8
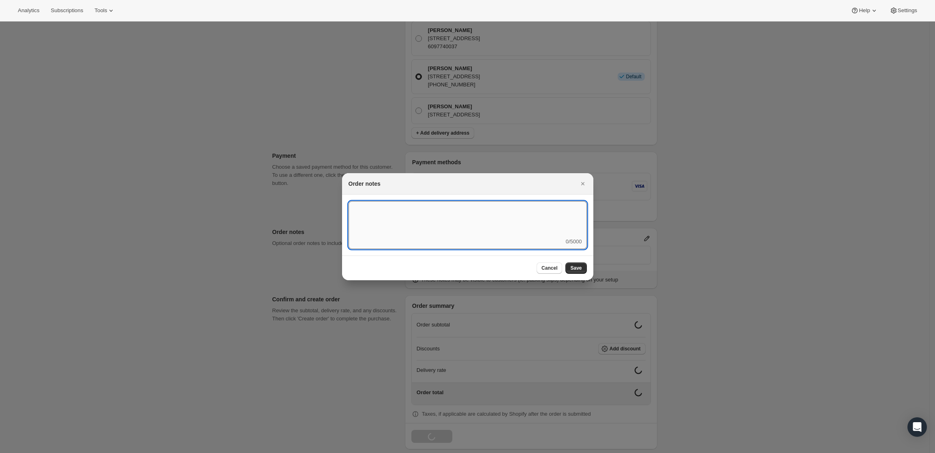
click at [502, 219] on textarea ":r3v:" at bounding box center [468, 219] width 238 height 36
type textarea "Weather HOLD"
click at [578, 270] on span "Save" at bounding box center [576, 268] width 11 height 6
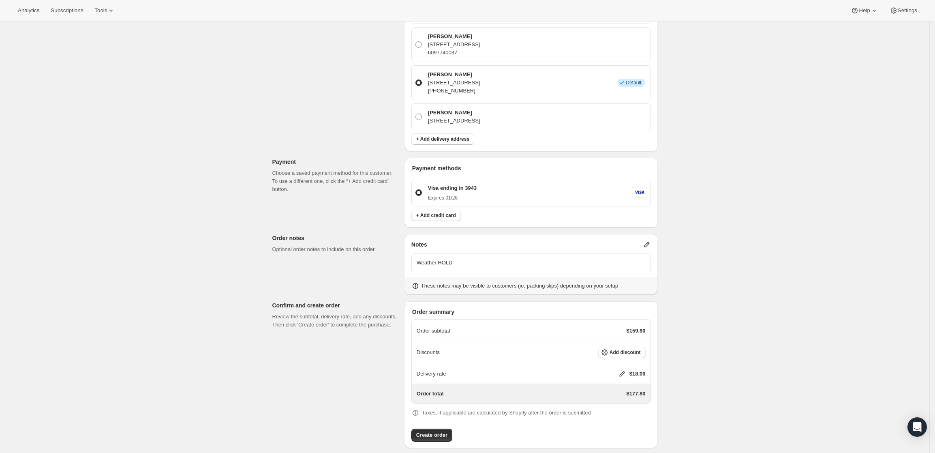
click at [623, 370] on icon at bounding box center [622, 374] width 8 height 8
click at [626, 399] on input "0" at bounding box center [626, 396] width 73 height 13
type input "0"
click at [622, 413] on span "Save" at bounding box center [620, 415] width 11 height 6
click at [630, 352] on span "Add discount" at bounding box center [625, 355] width 31 height 6
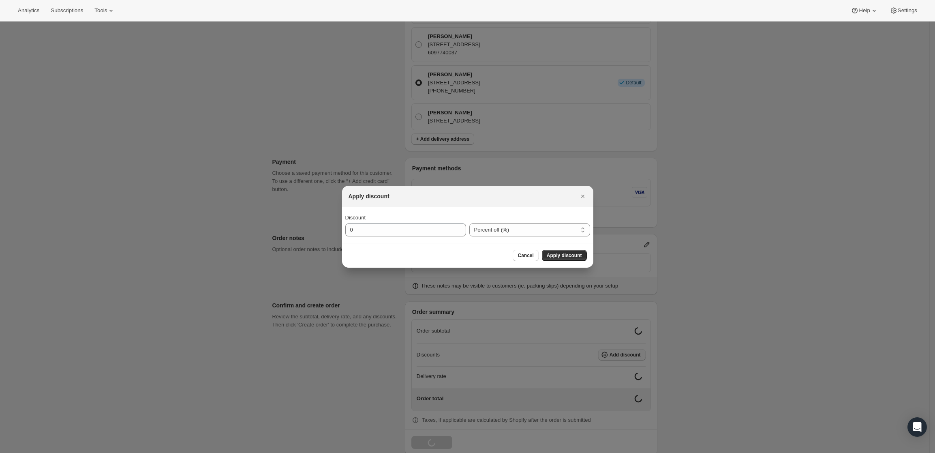
scroll to position [0, 0]
click at [375, 228] on input "0" at bounding box center [399, 229] width 109 height 13
type input "20"
click at [567, 257] on span "Apply discount" at bounding box center [564, 255] width 35 height 6
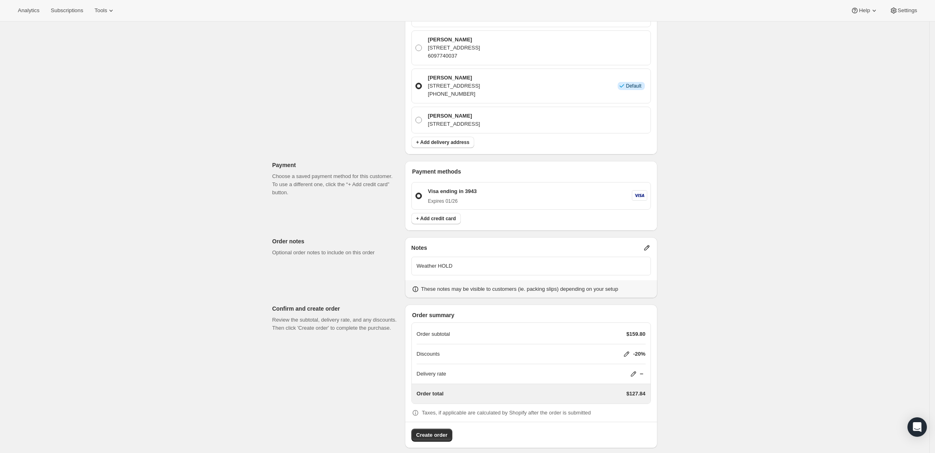
click at [648, 244] on icon at bounding box center [647, 248] width 8 height 8
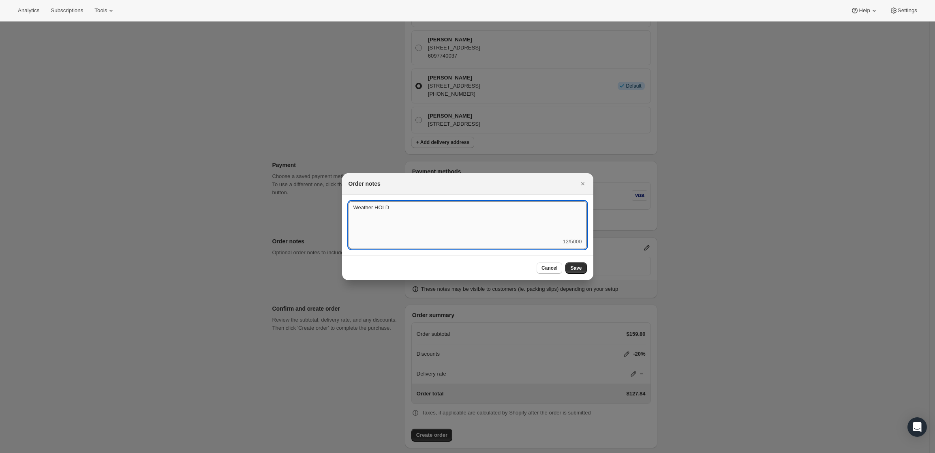
click at [518, 213] on textarea "Weather HOLD" at bounding box center [468, 219] width 238 height 36
type textarea "Weather HOLD - 20% discount applied for Lost/Damaged weather hold order per Wal…"
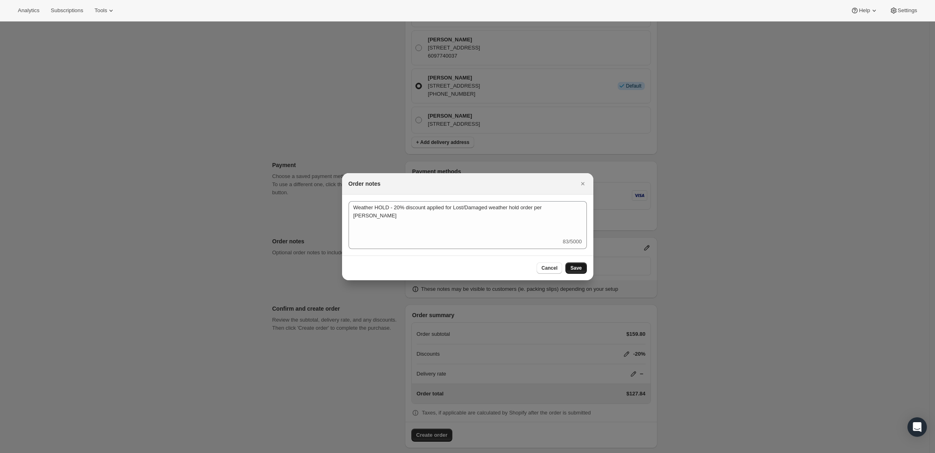
click at [579, 265] on span "Save" at bounding box center [576, 268] width 11 height 6
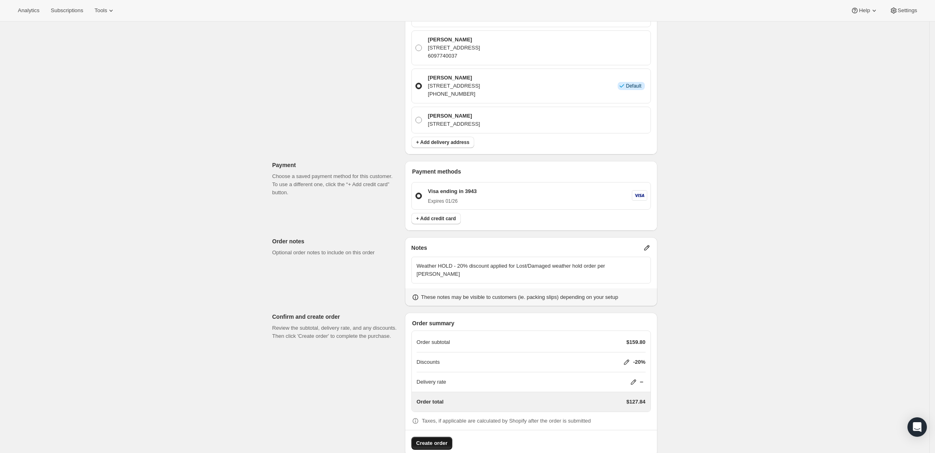
click at [431, 437] on button "Create order" at bounding box center [432, 443] width 41 height 13
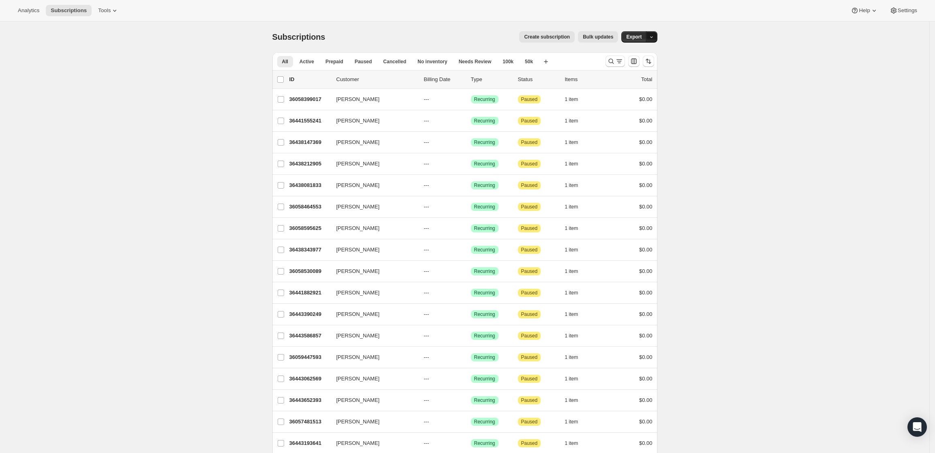
click at [655, 33] on button "button" at bounding box center [651, 36] width 11 height 11
click at [613, 64] on icon "Search and filter results" at bounding box center [611, 61] width 8 height 8
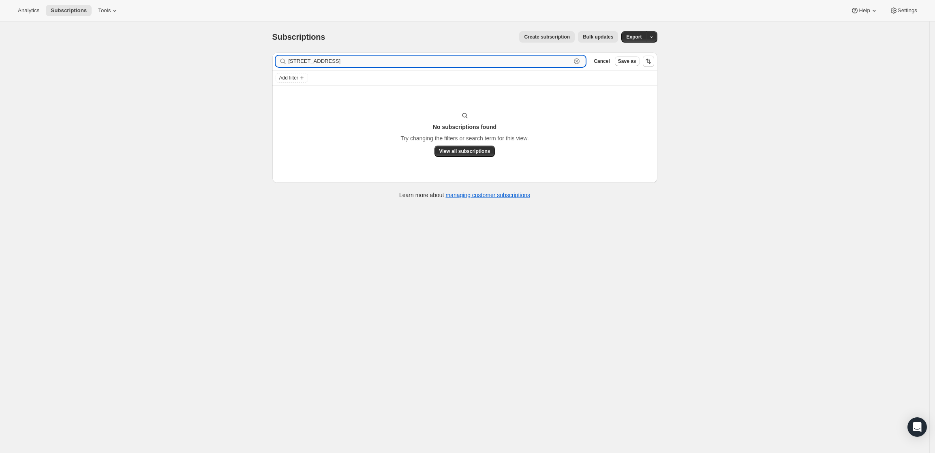
click at [429, 59] on input "[STREET_ADDRESS]" at bounding box center [430, 61] width 283 height 11
paste input "[EMAIL_ADDRESS][DOMAIN_NAME]"
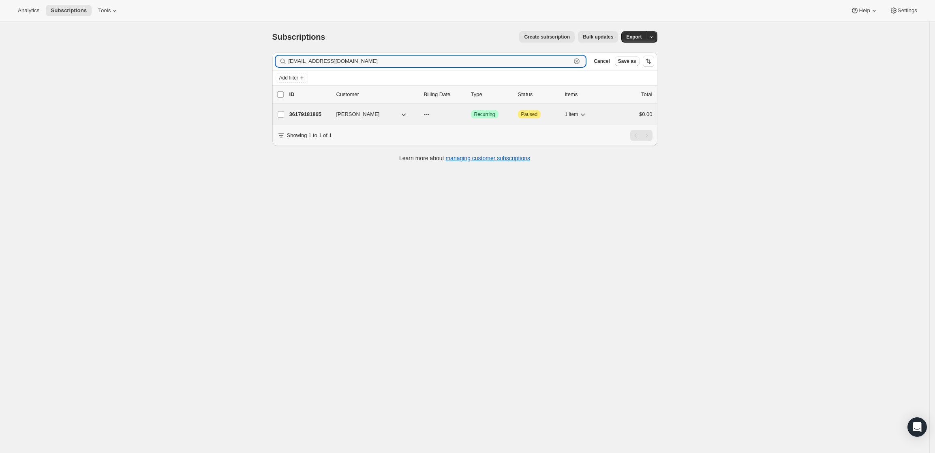
type input "[EMAIL_ADDRESS][DOMAIN_NAME]"
click at [304, 114] on p "36179181865" at bounding box center [310, 114] width 41 height 8
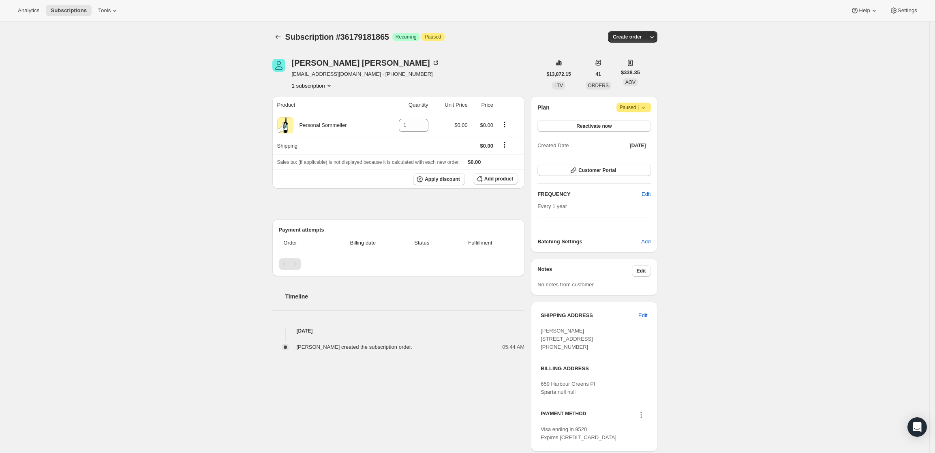
click at [122, 90] on div "Subscription #36179181865. This page is ready Subscription #36179181865 Success…" at bounding box center [465, 277] width 930 height 512
